Goal: Information Seeking & Learning: Learn about a topic

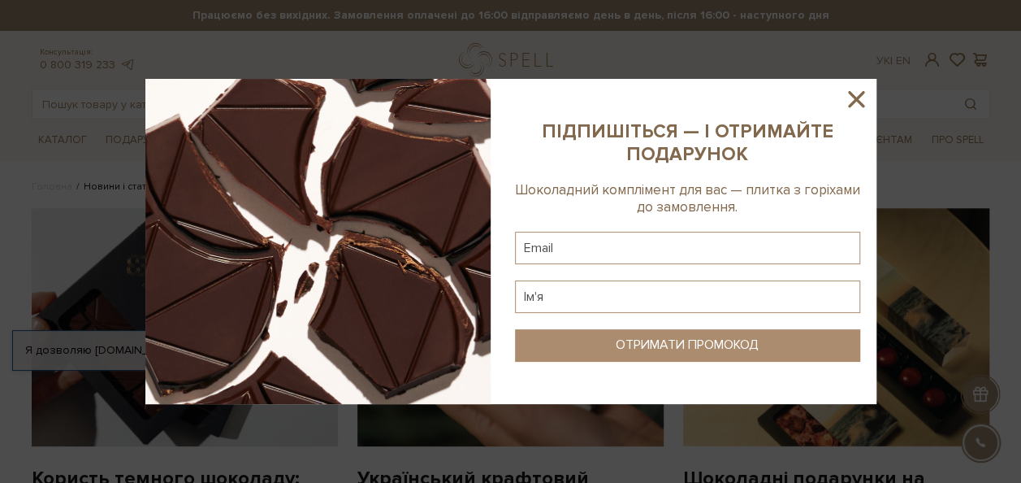
click at [858, 100] on icon at bounding box center [856, 99] width 16 height 16
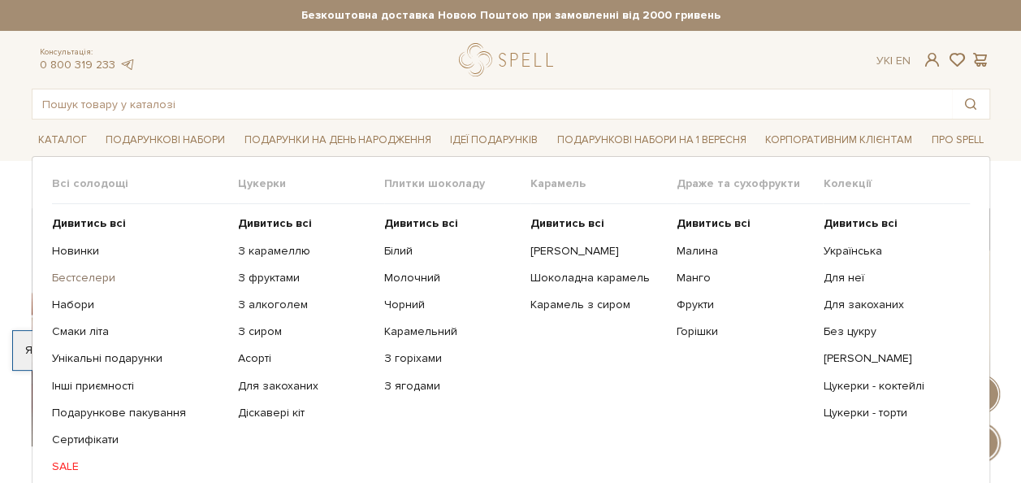
click at [90, 276] on link "Бестселери" at bounding box center [139, 278] width 174 height 15
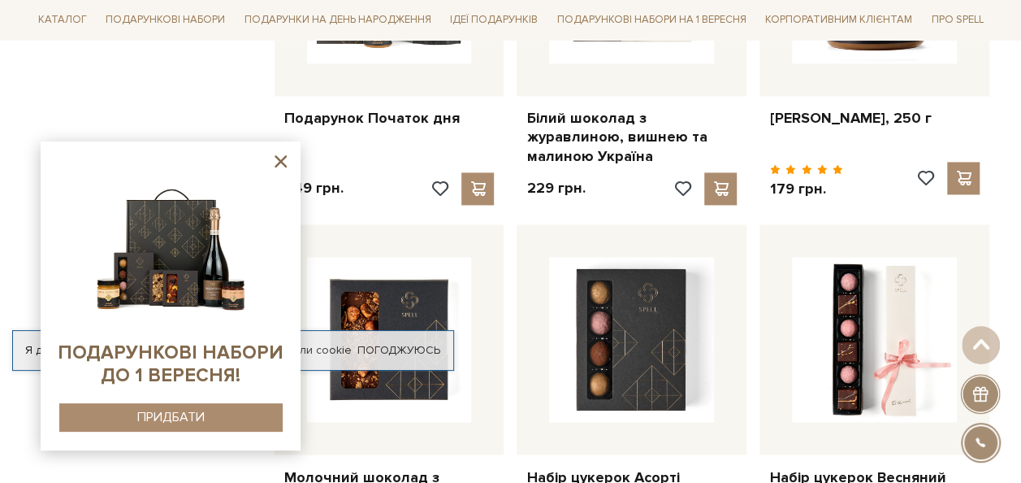
scroll to position [1138, 0]
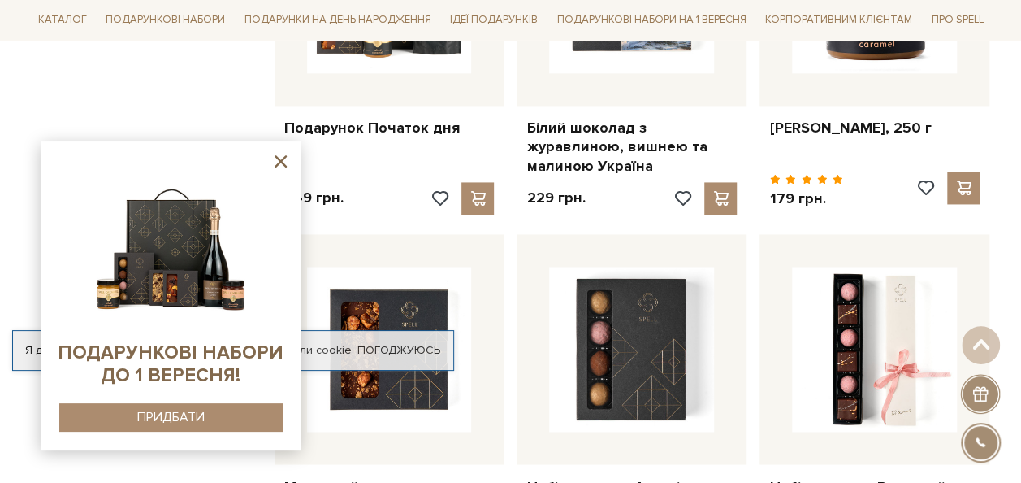
click at [280, 160] on icon at bounding box center [281, 161] width 12 height 12
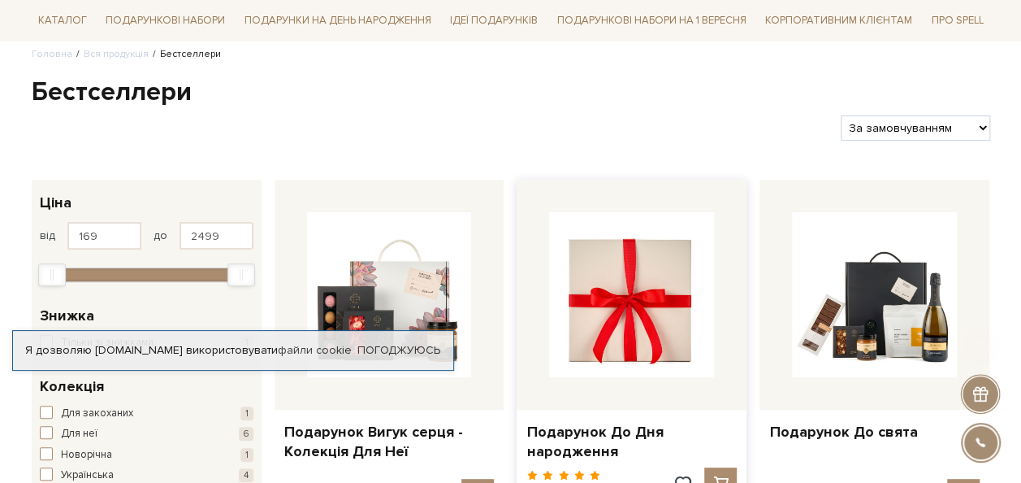
scroll to position [244, 0]
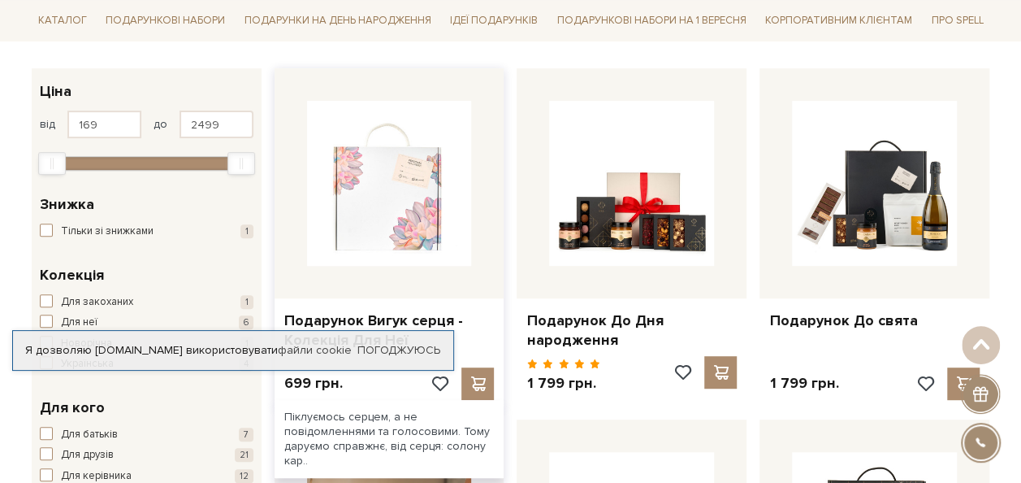
click at [353, 224] on img at bounding box center [389, 183] width 165 height 165
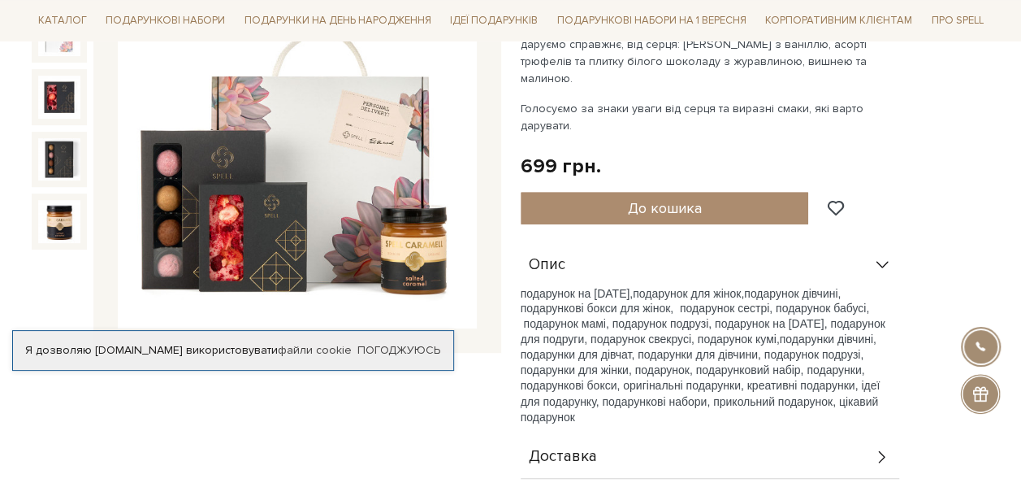
scroll to position [244, 0]
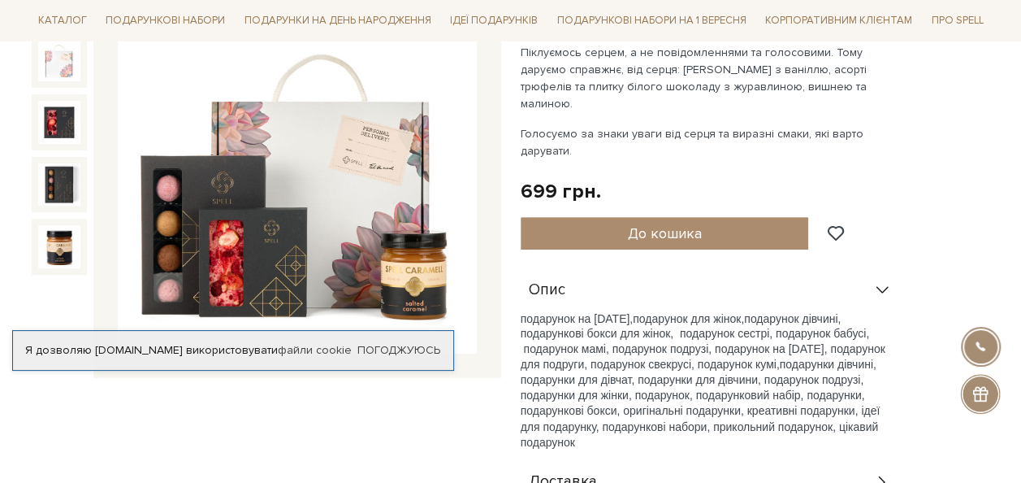
click at [271, 280] on img at bounding box center [297, 174] width 359 height 359
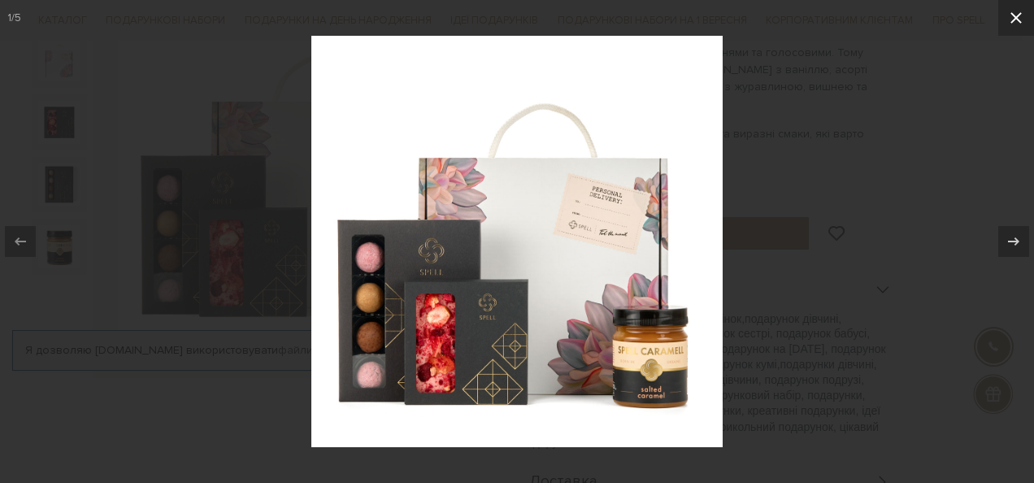
click at [1018, 14] on icon at bounding box center [1015, 17] width 11 height 11
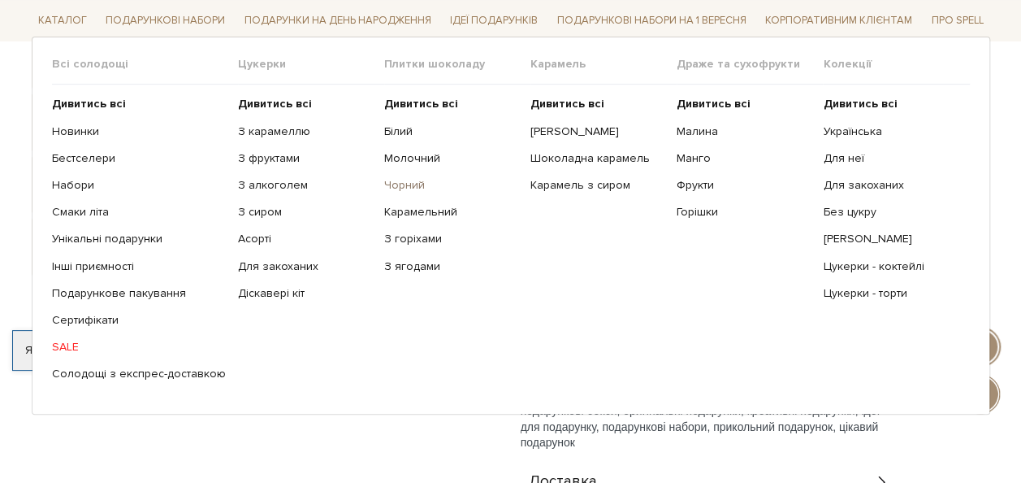
click at [400, 179] on link "Чорний" at bounding box center [451, 185] width 134 height 15
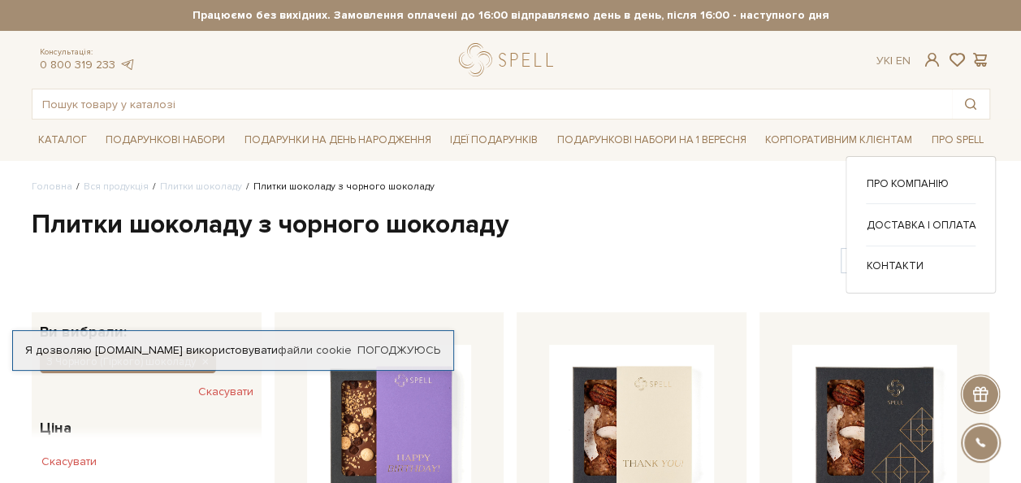
click at [931, 171] on div "Про компанію Доставка і оплата" at bounding box center [921, 224] width 150 height 137
click at [928, 180] on link "Про компанію" at bounding box center [921, 183] width 110 height 15
